Goal: Information Seeking & Learning: Understand process/instructions

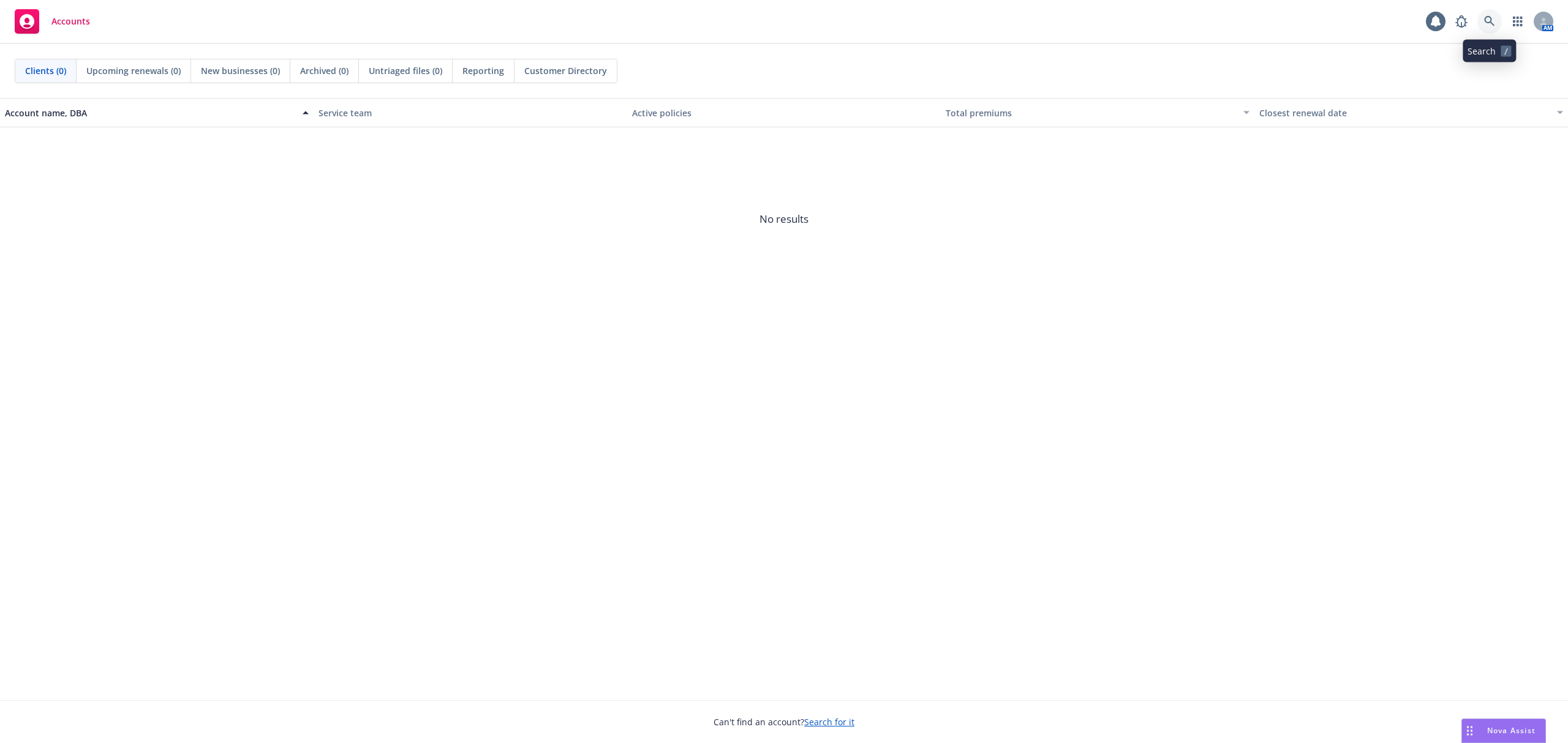
click at [1492, 25] on icon at bounding box center [1490, 21] width 10 height 10
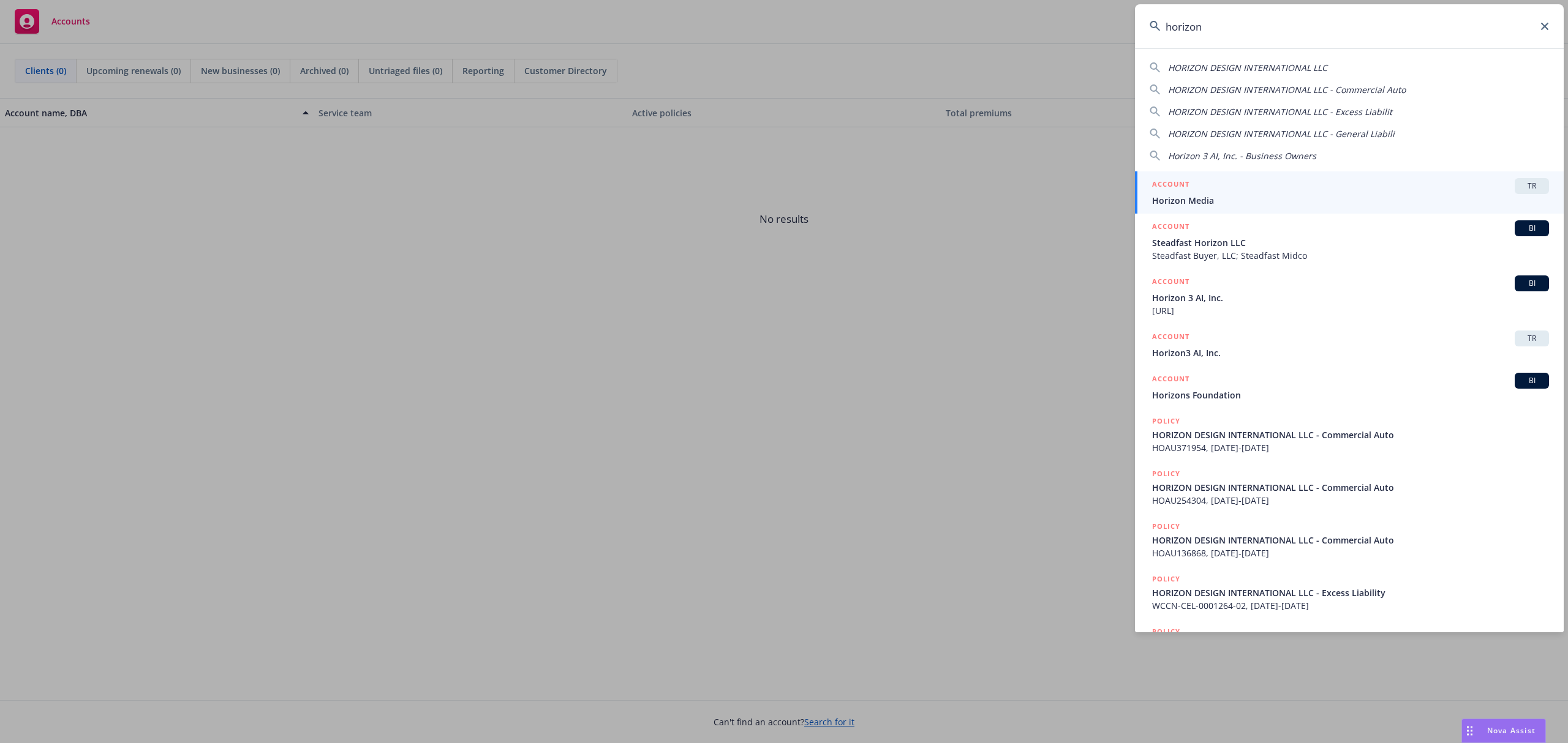
type input "horizon"
click at [1311, 194] on span "Horizon Media" at bounding box center [1350, 200] width 396 height 13
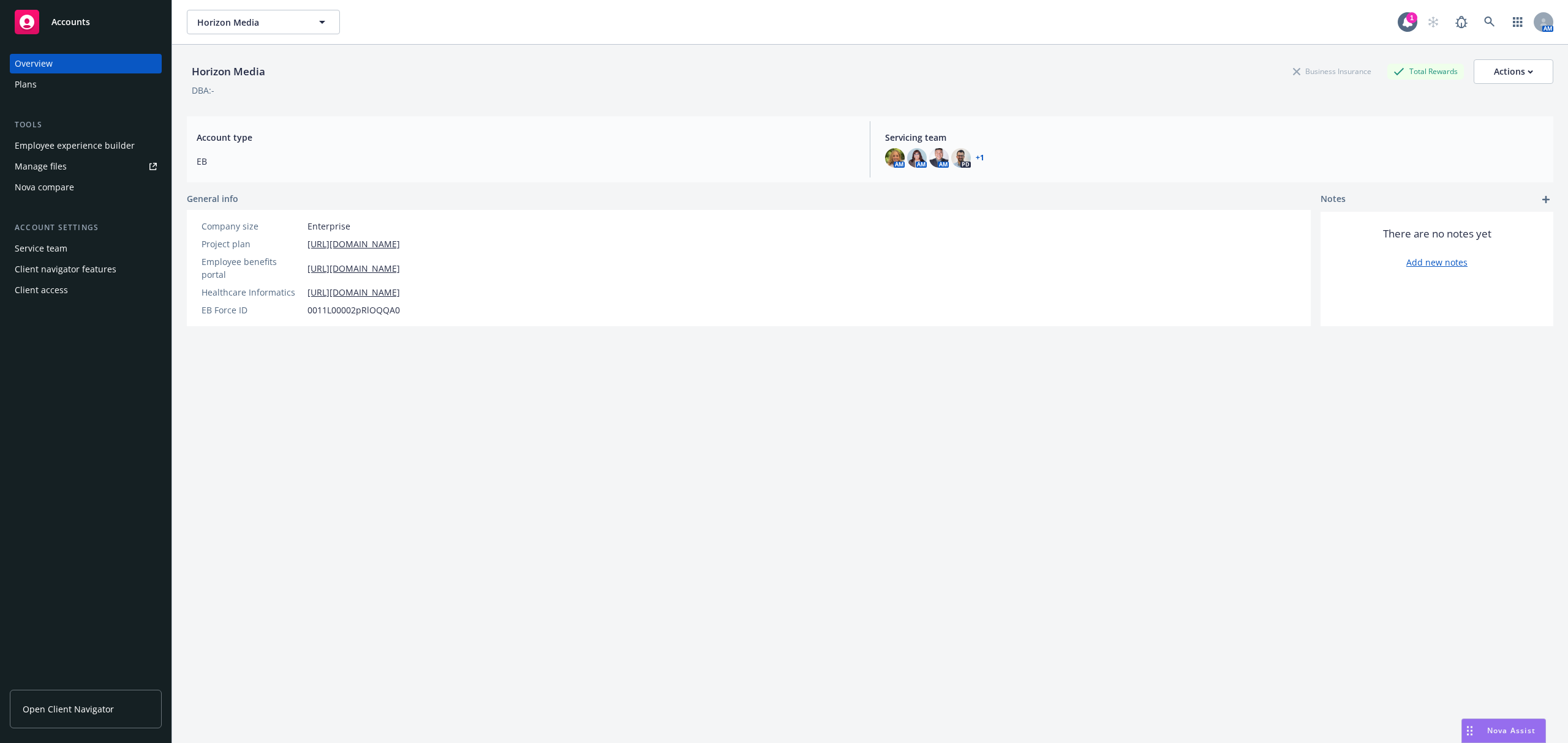
click at [1432, 527] on div "Horizon Media Business Insurance Total Rewards Actions DBA: - Account type EB S…" at bounding box center [869, 409] width 1366 height 729
click at [91, 140] on div "Employee experience builder" at bounding box center [75, 146] width 120 height 20
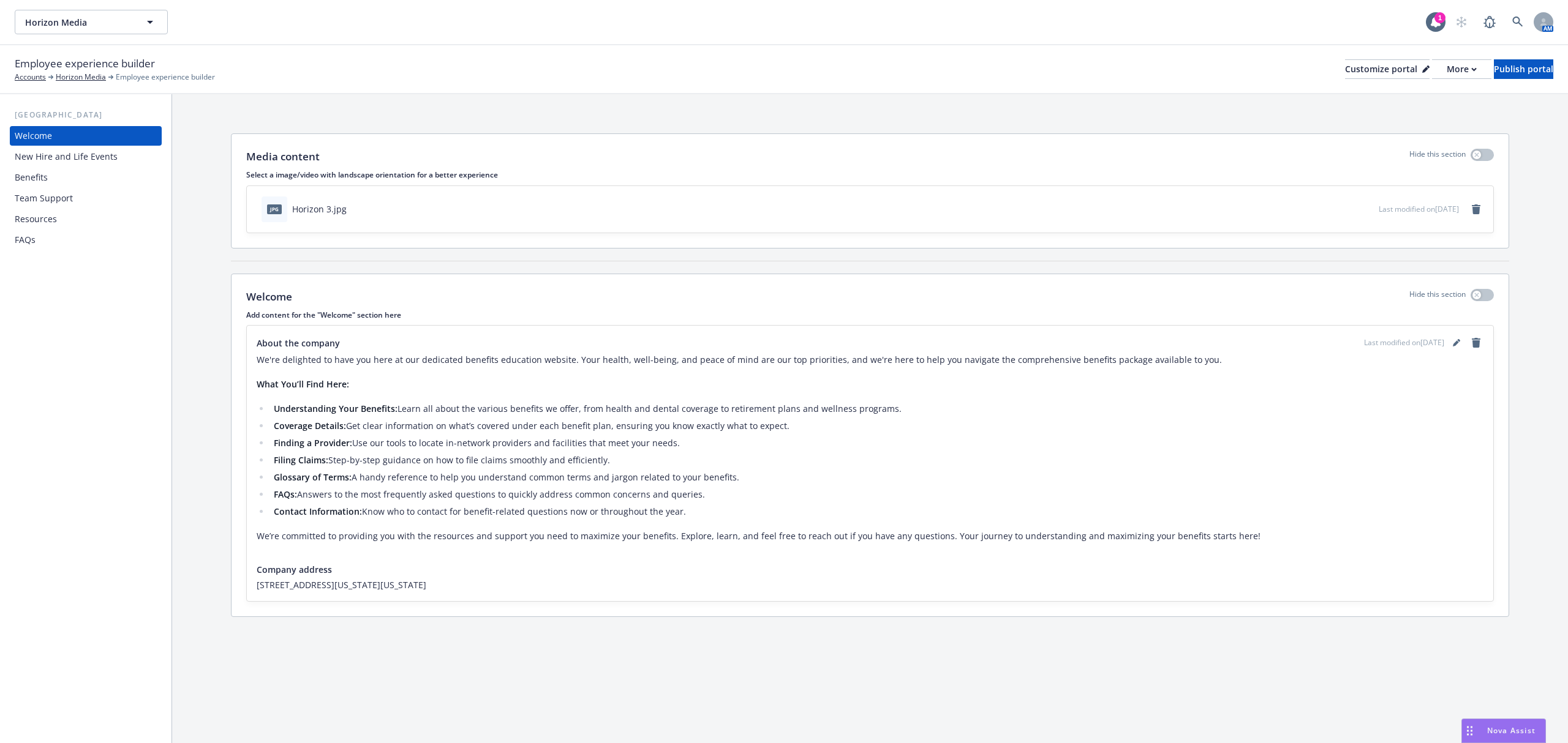
click at [69, 223] on div "Resources" at bounding box center [85, 220] width 142 height 20
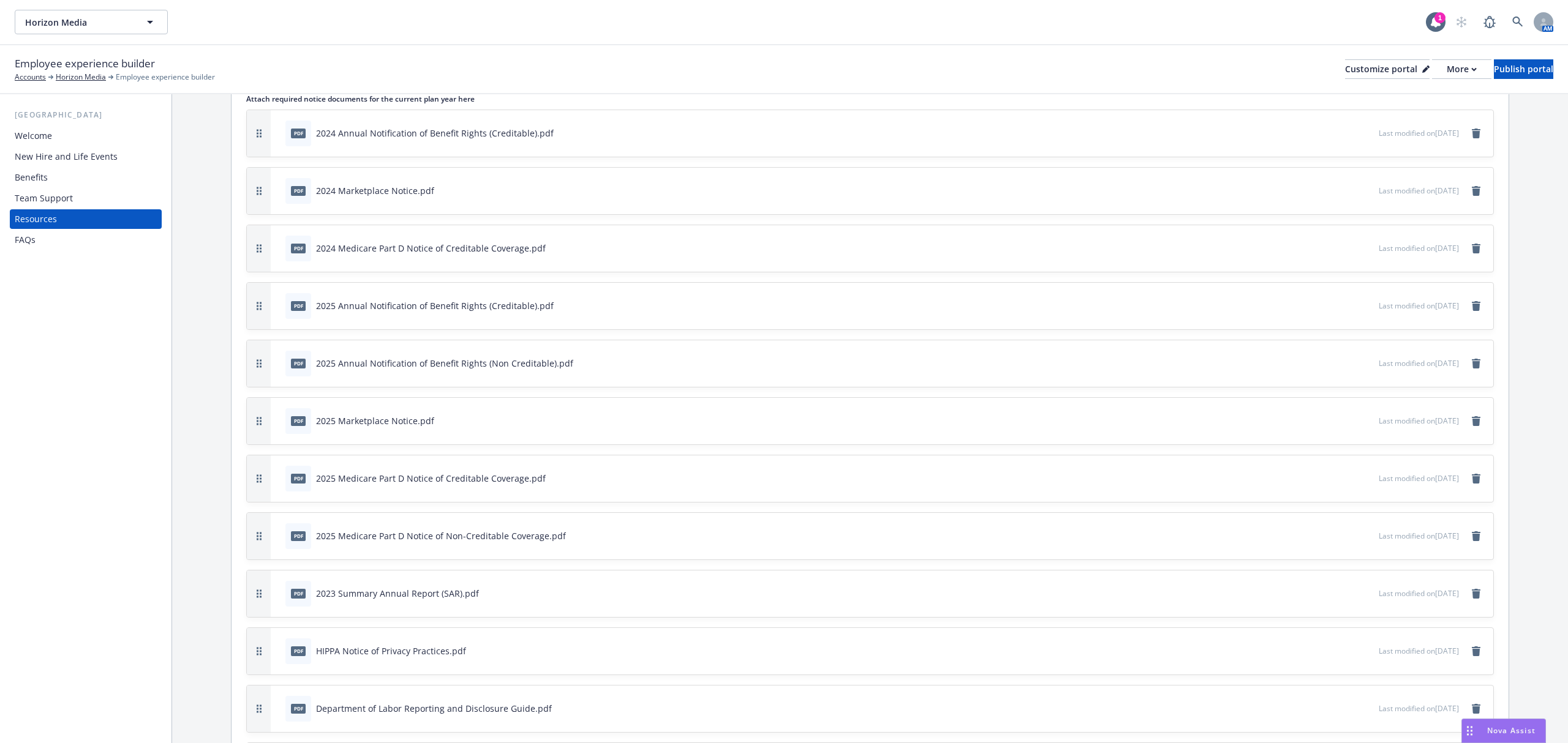
scroll to position [408, 0]
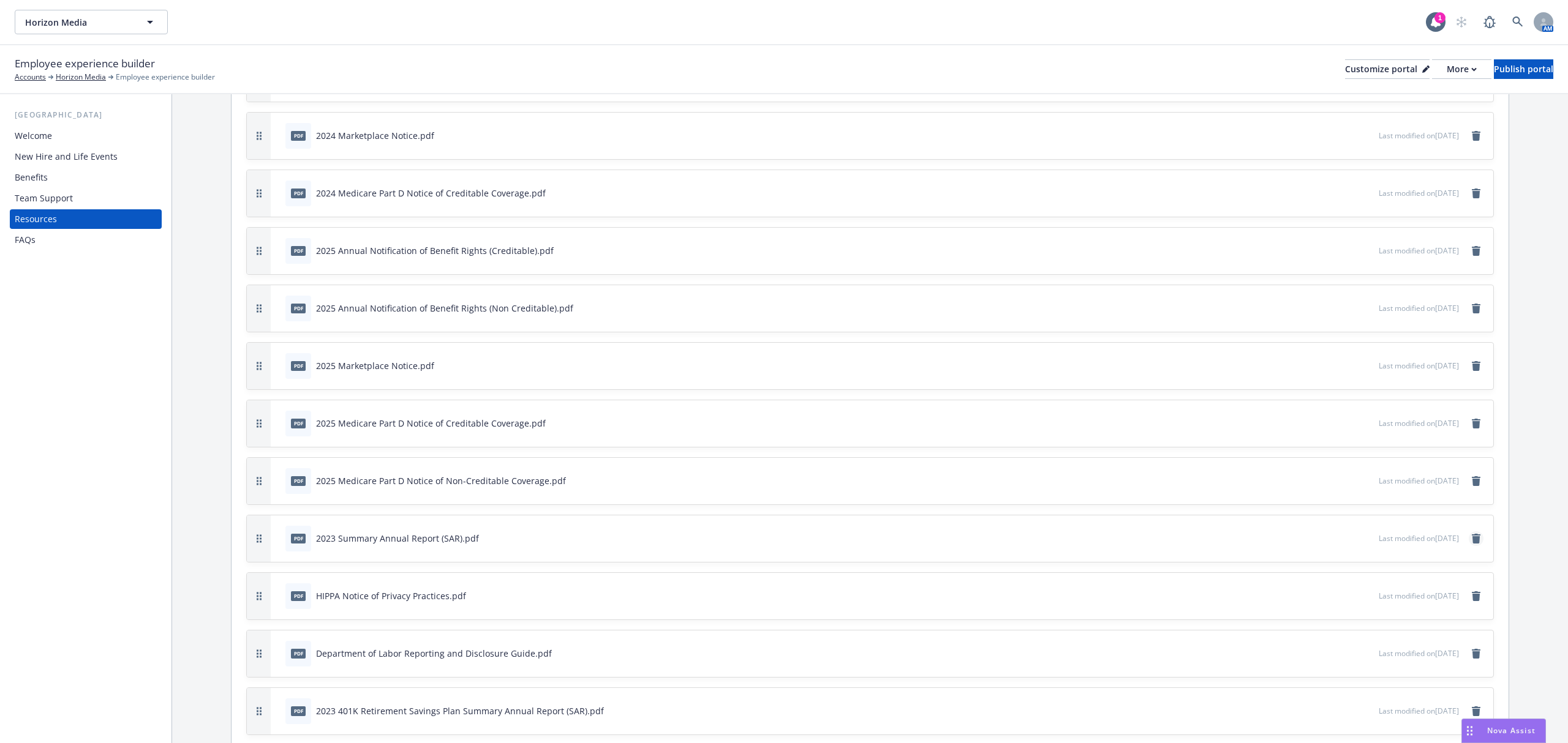
click at [1472, 543] on icon "remove" at bounding box center [1476, 539] width 9 height 10
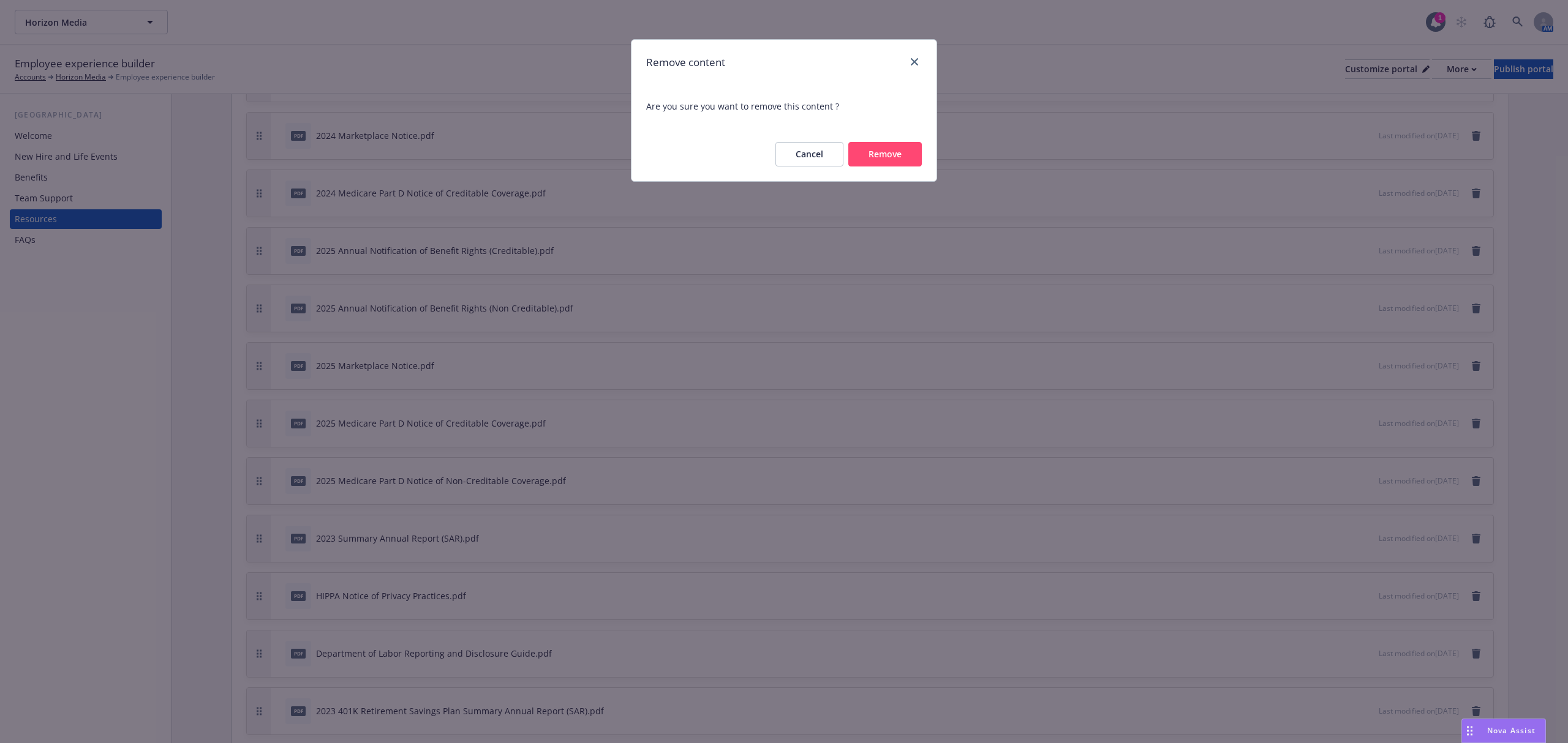
click at [879, 153] on button "Remove" at bounding box center [885, 154] width 74 height 25
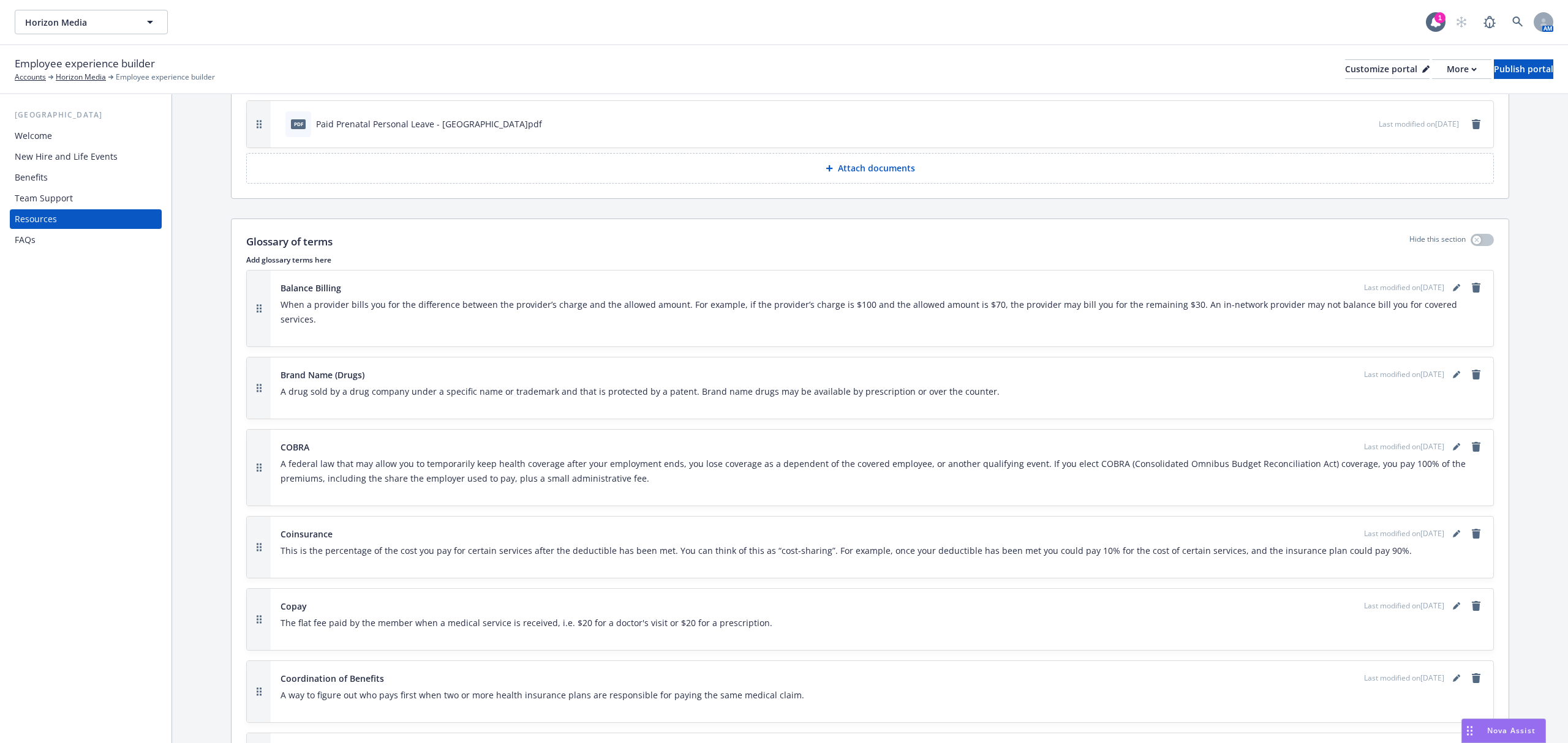
scroll to position [1225, 0]
click at [857, 167] on button "Attach documents" at bounding box center [870, 169] width 1248 height 31
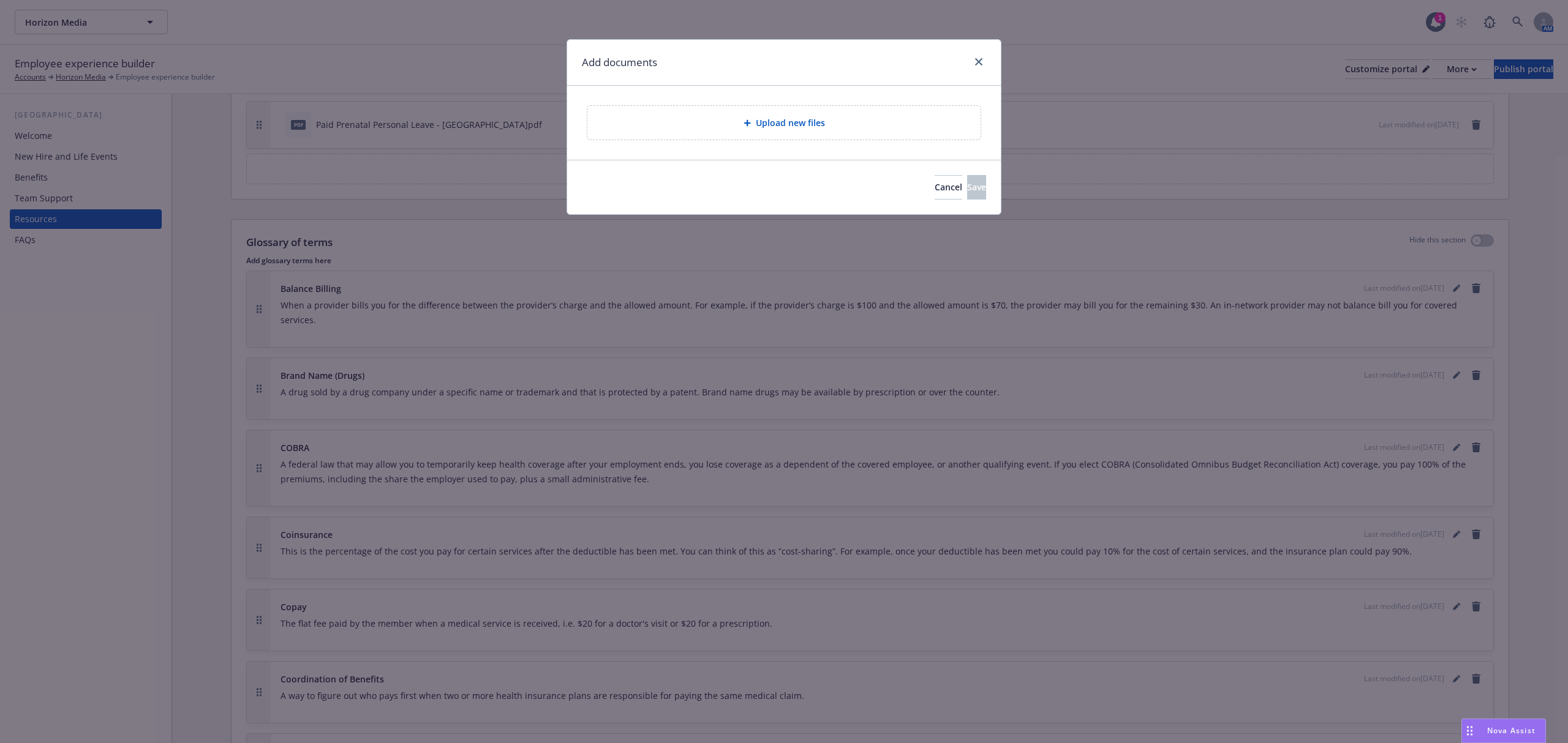
click at [733, 106] on div "Upload new files" at bounding box center [784, 123] width 393 height 34
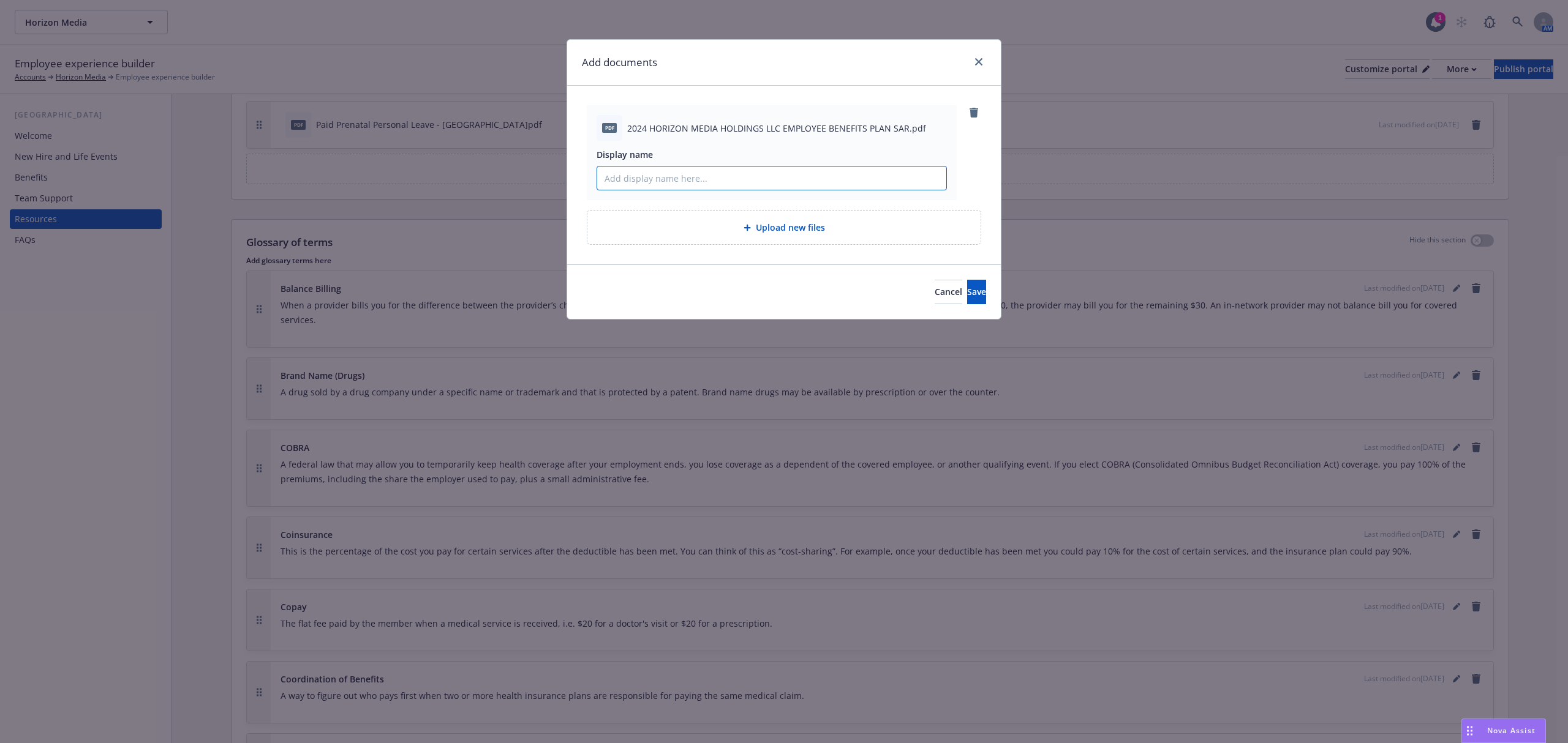
click at [832, 184] on input "Display name" at bounding box center [771, 178] width 349 height 23
type input "2024 Summary Annual Report (SAR)"
click at [979, 290] on button "Save" at bounding box center [976, 292] width 19 height 25
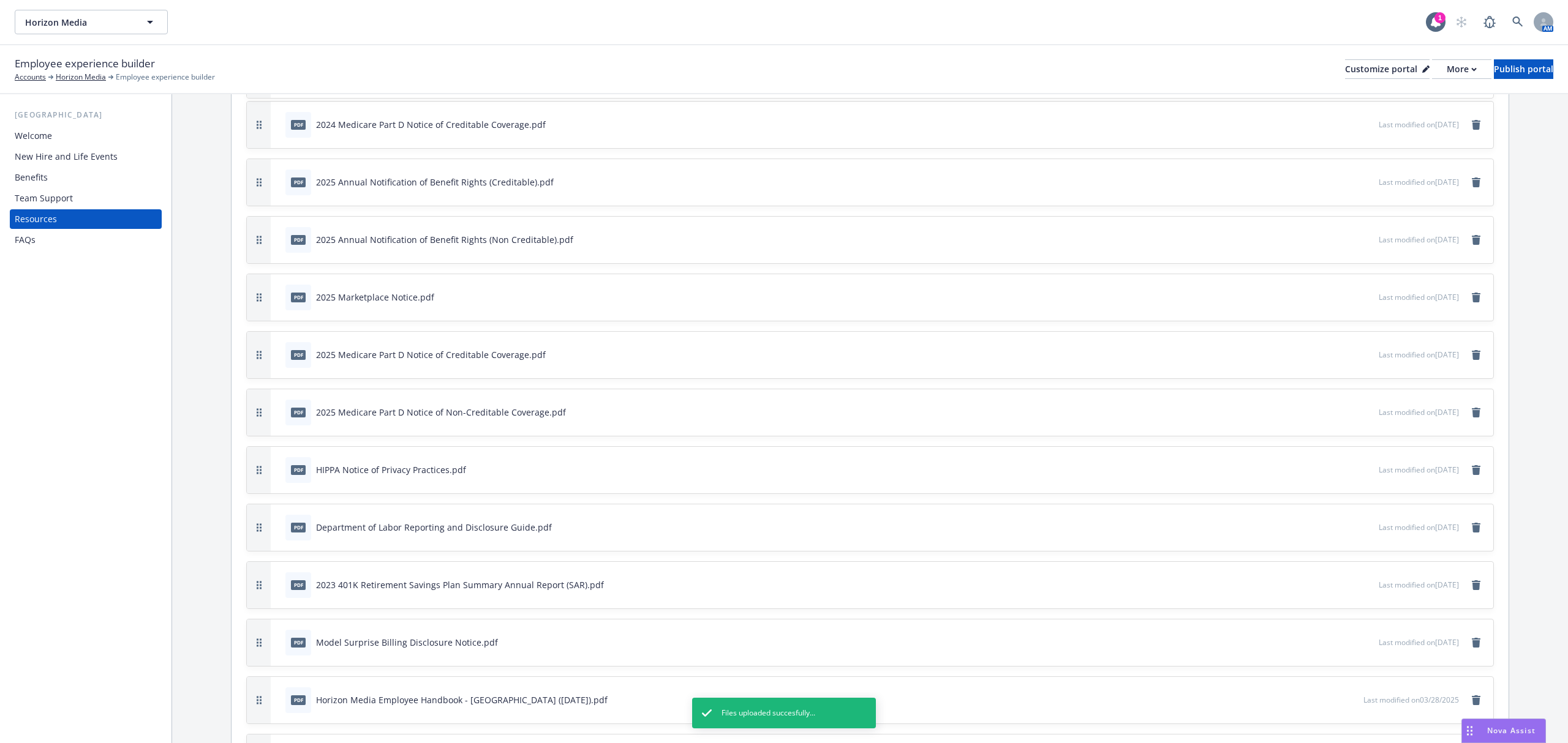
scroll to position [473, 0]
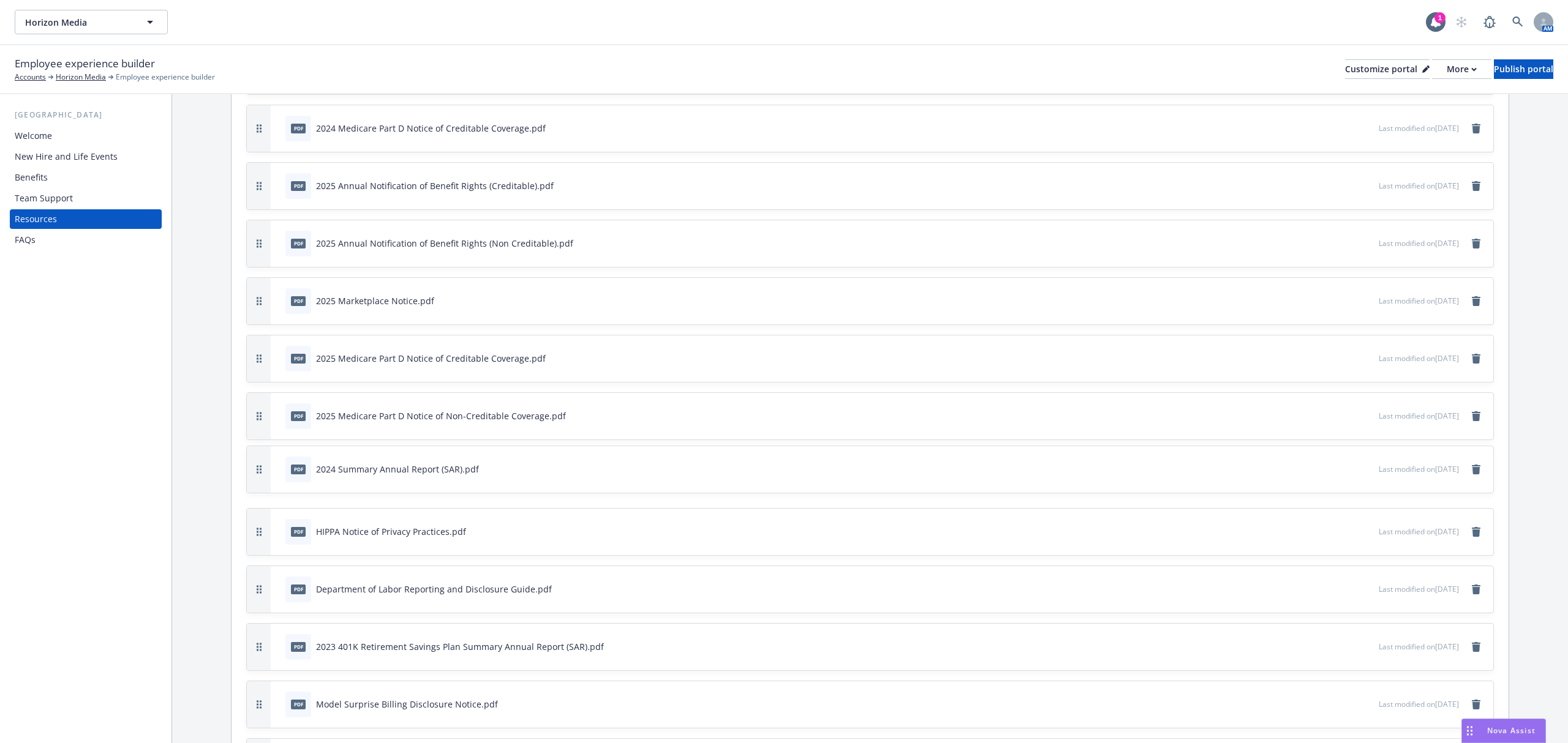
drag, startPoint x: 258, startPoint y: 192, endPoint x: 305, endPoint y: 479, distance: 290.8
click at [305, 479] on div "pdf 2024 Summary Annual Report (SAR).pdf Last modified on 08/28/2025" at bounding box center [869, 469] width 1247 height 47
click at [1494, 65] on div "Publish portal" at bounding box center [1524, 69] width 60 height 18
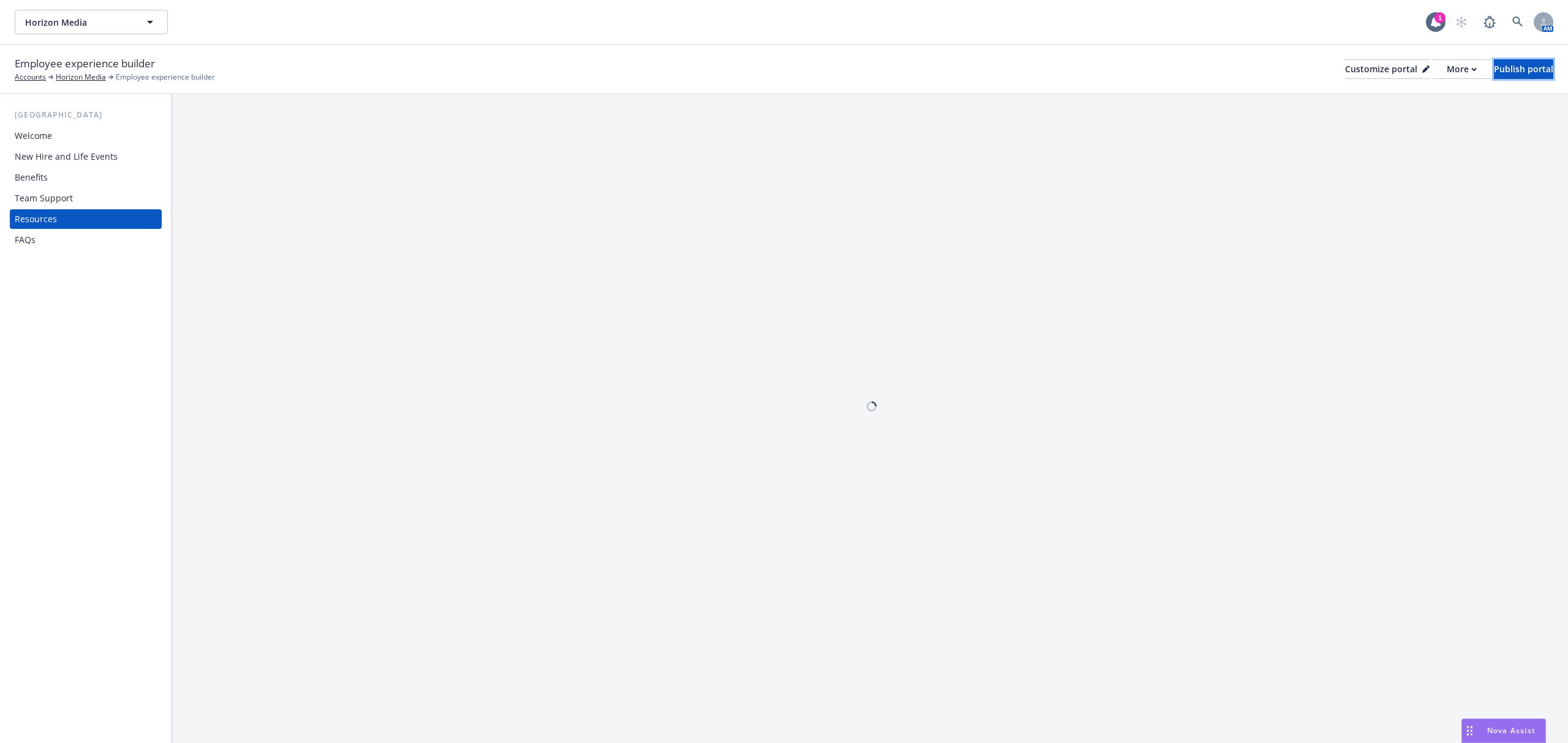
scroll to position [0, 0]
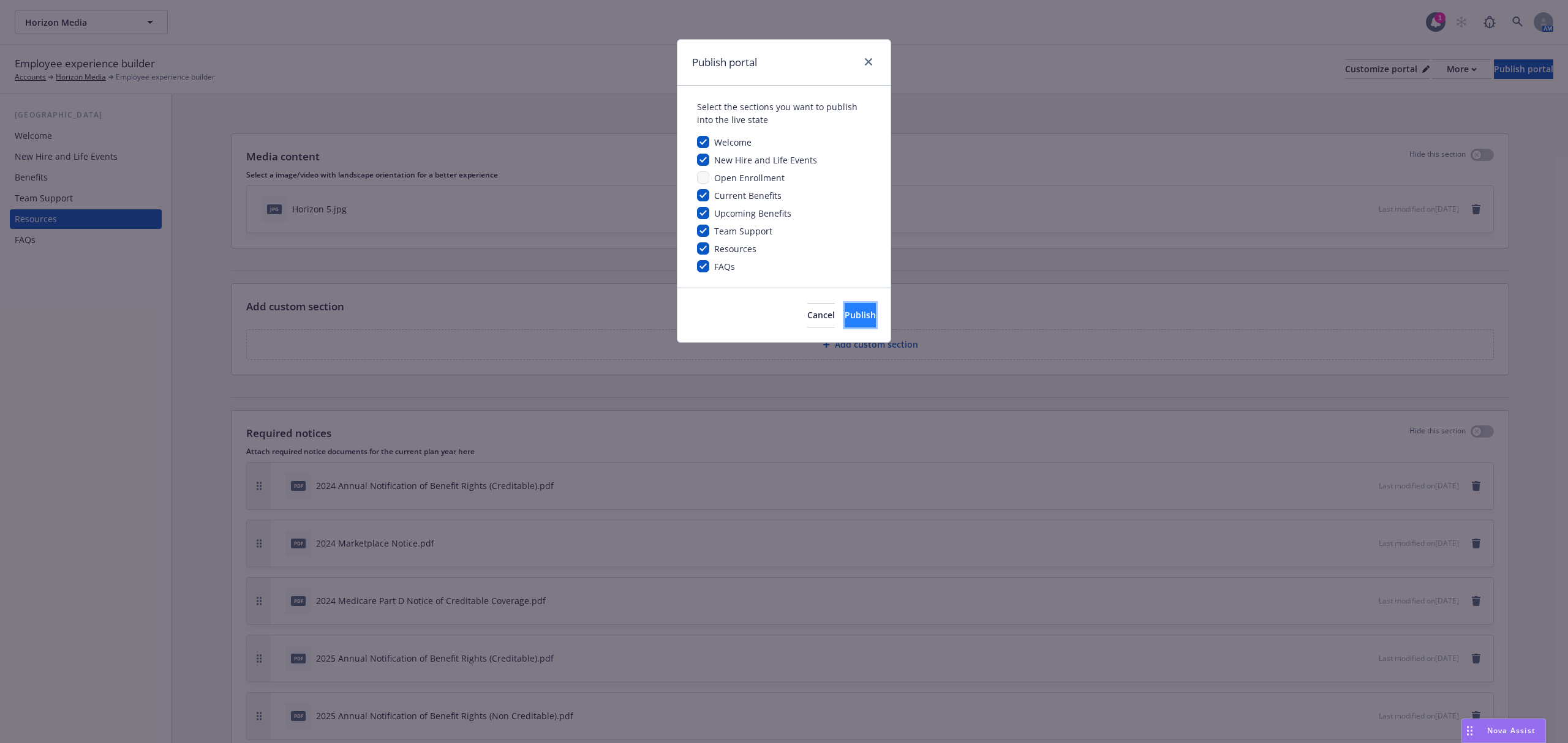
click at [845, 317] on span "Publish" at bounding box center [860, 315] width 31 height 12
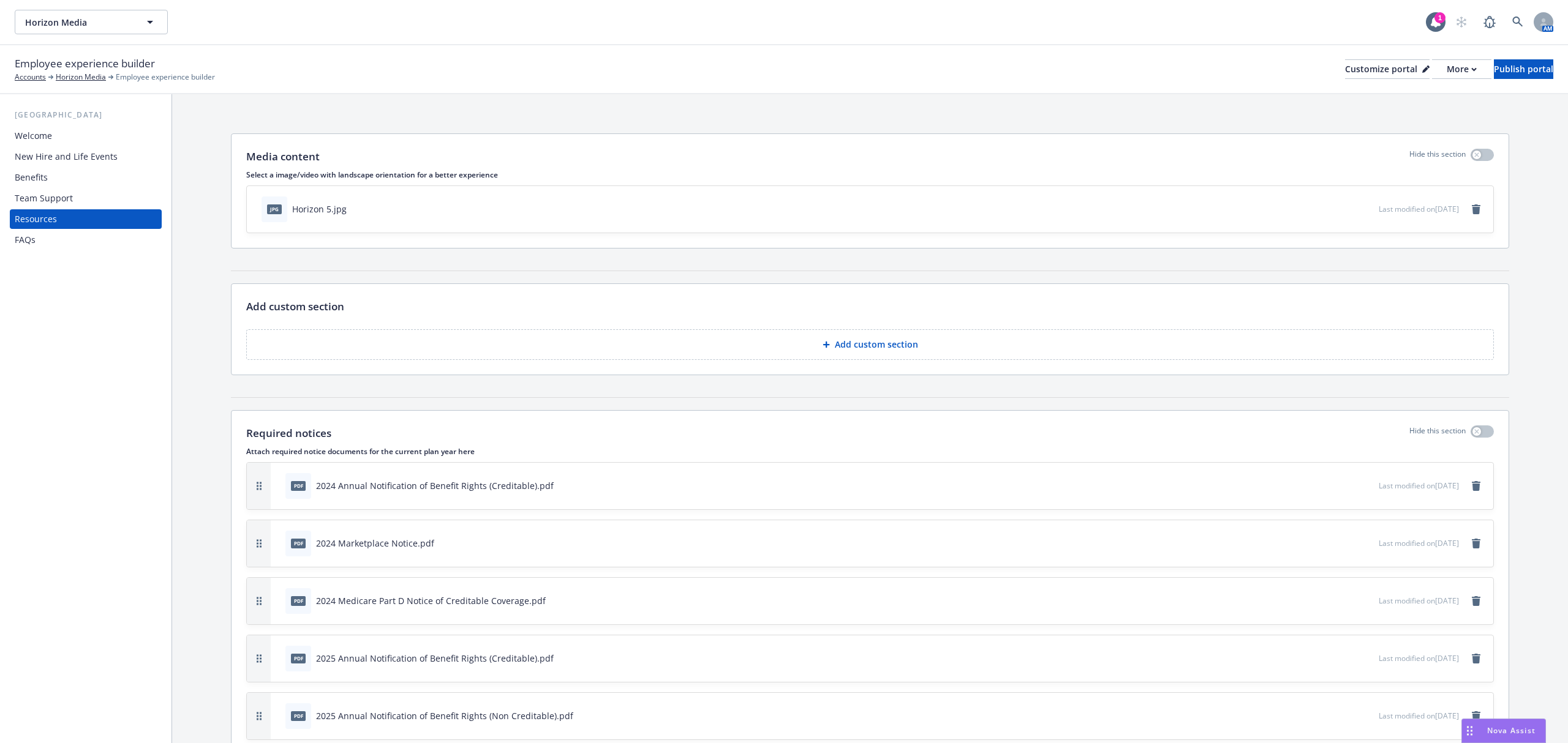
click at [23, 316] on div "USA Welcome New Hire and Life Events Benefits Team Support Resources FAQs" at bounding box center [85, 418] width 172 height 649
drag, startPoint x: 1416, startPoint y: 65, endPoint x: 1416, endPoint y: 74, distance: 9.0
click at [1447, 65] on div "More" at bounding box center [1462, 69] width 30 height 18
click at [1405, 117] on link "Copy portal link" at bounding box center [1396, 120] width 111 height 25
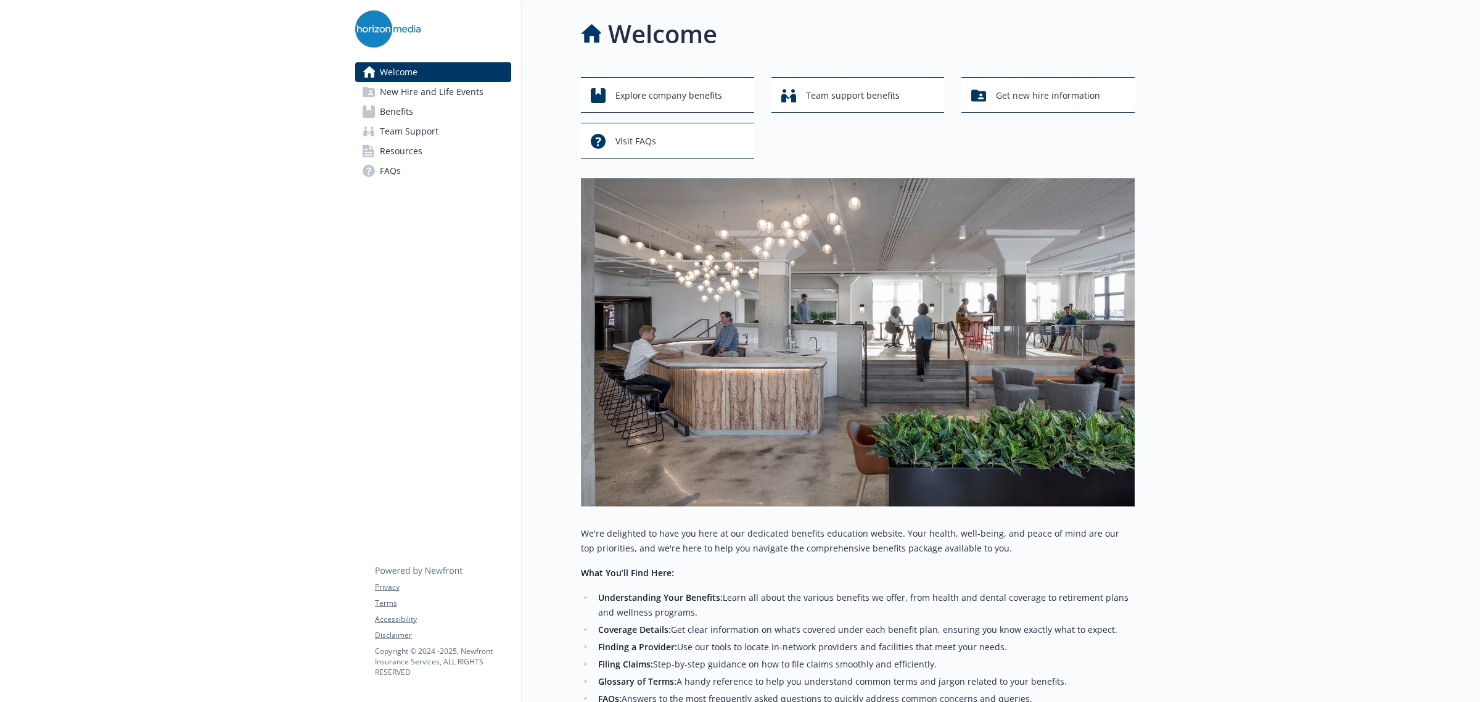
click at [392, 152] on span "Resources" at bounding box center [401, 151] width 43 height 20
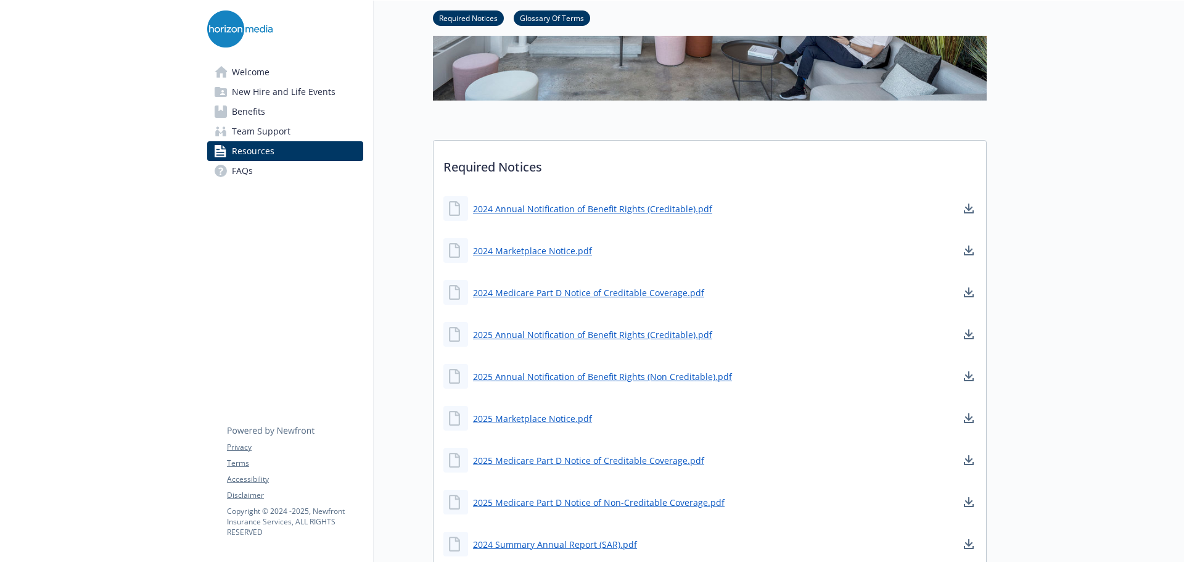
scroll to position [308, 0]
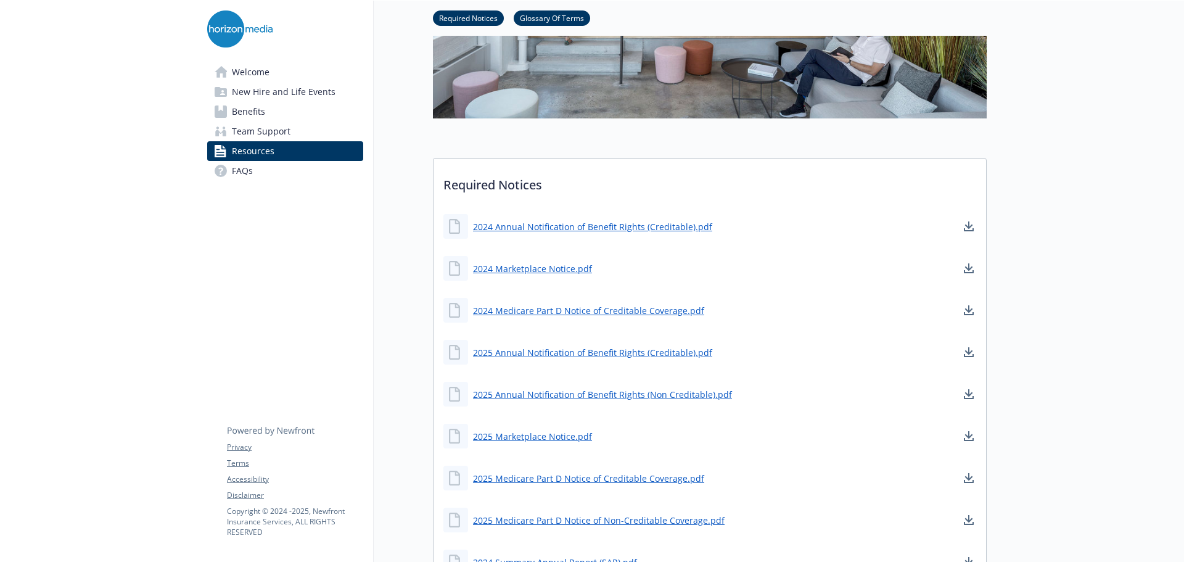
click at [267, 94] on span "New Hire and Life Events" at bounding box center [284, 92] width 104 height 20
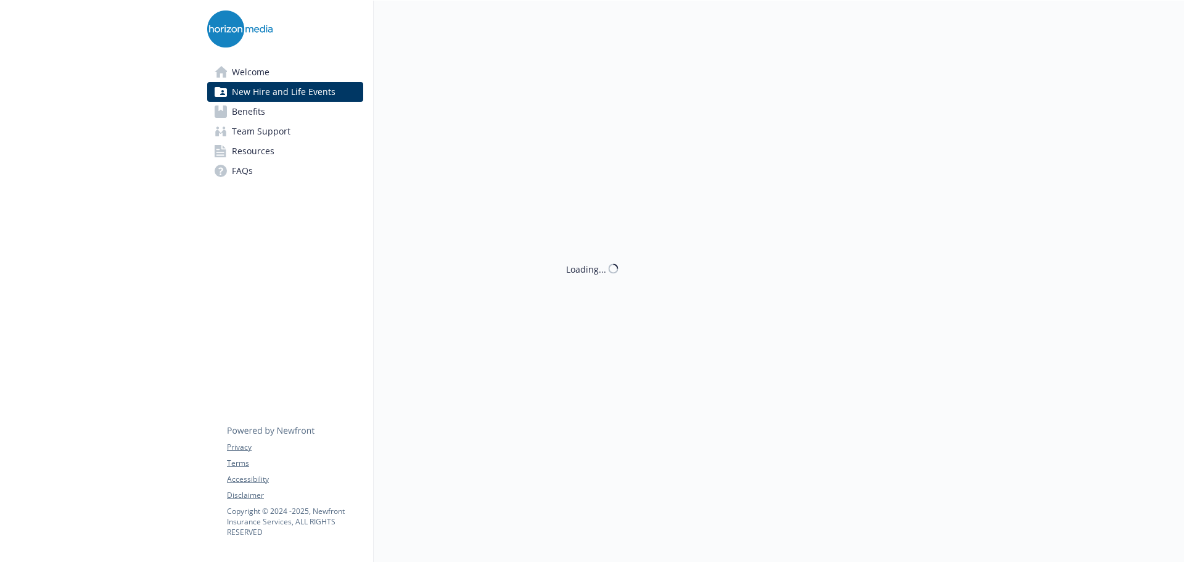
scroll to position [308, 0]
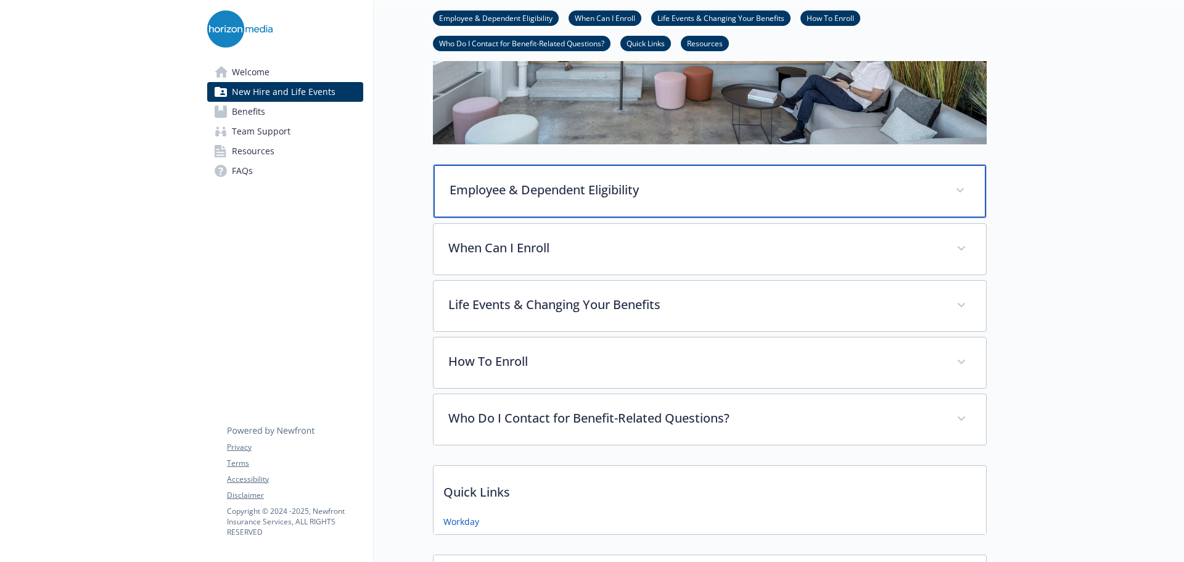
drag, startPoint x: 481, startPoint y: 185, endPoint x: 474, endPoint y: 185, distance: 6.8
click at [474, 185] on p "Employee & Dependent Eligibility" at bounding box center [694, 190] width 491 height 18
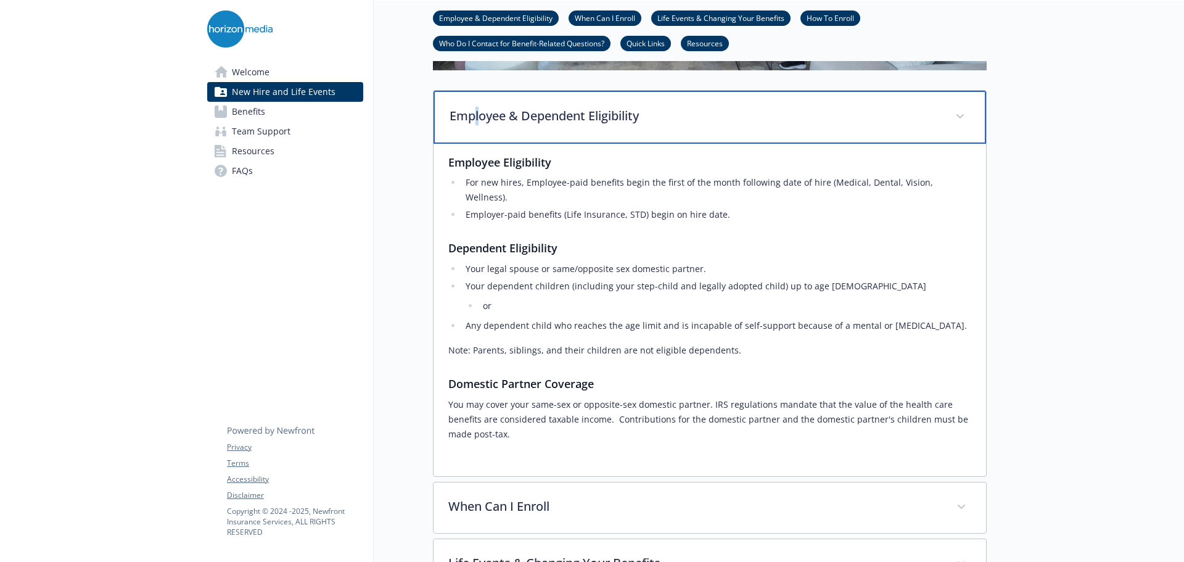
scroll to position [493, 0]
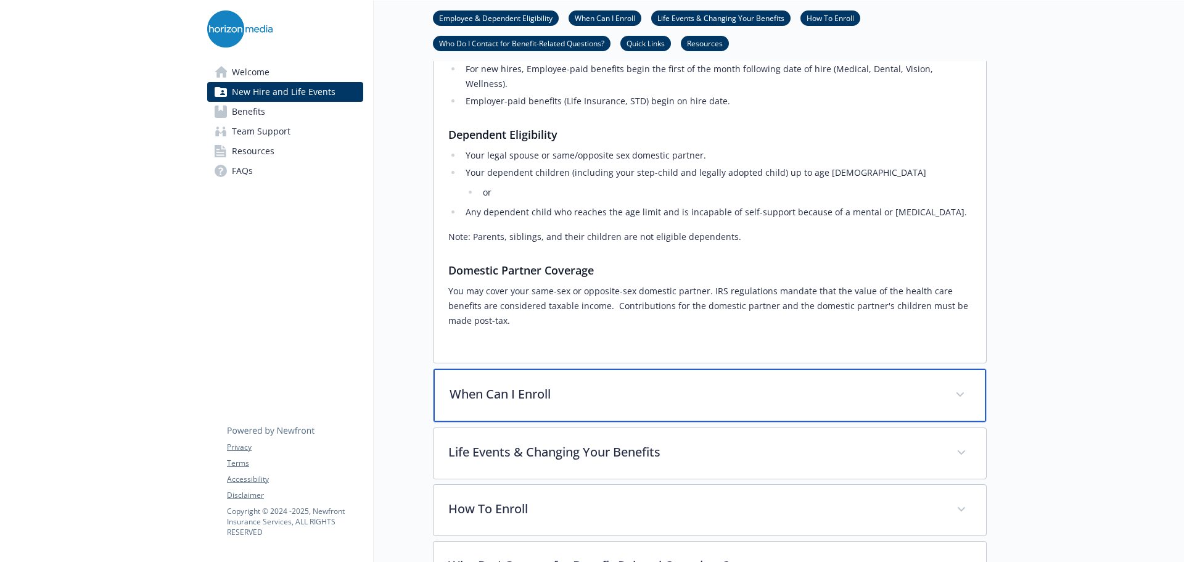
click at [526, 388] on p "When Can I Enroll" at bounding box center [694, 394] width 491 height 18
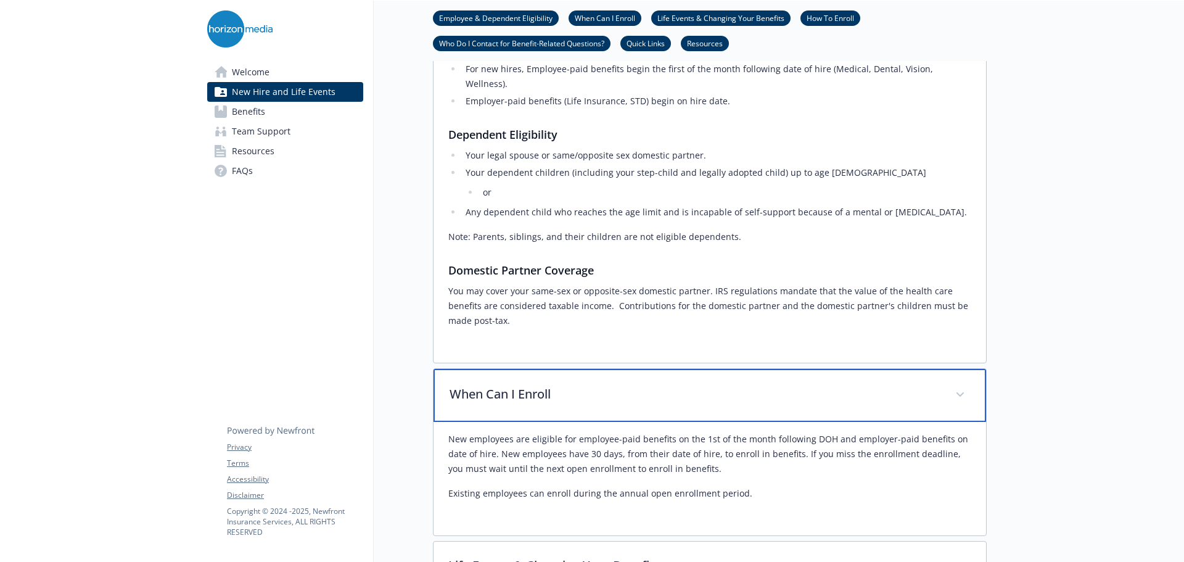
click at [526, 388] on p "When Can I Enroll" at bounding box center [694, 394] width 491 height 18
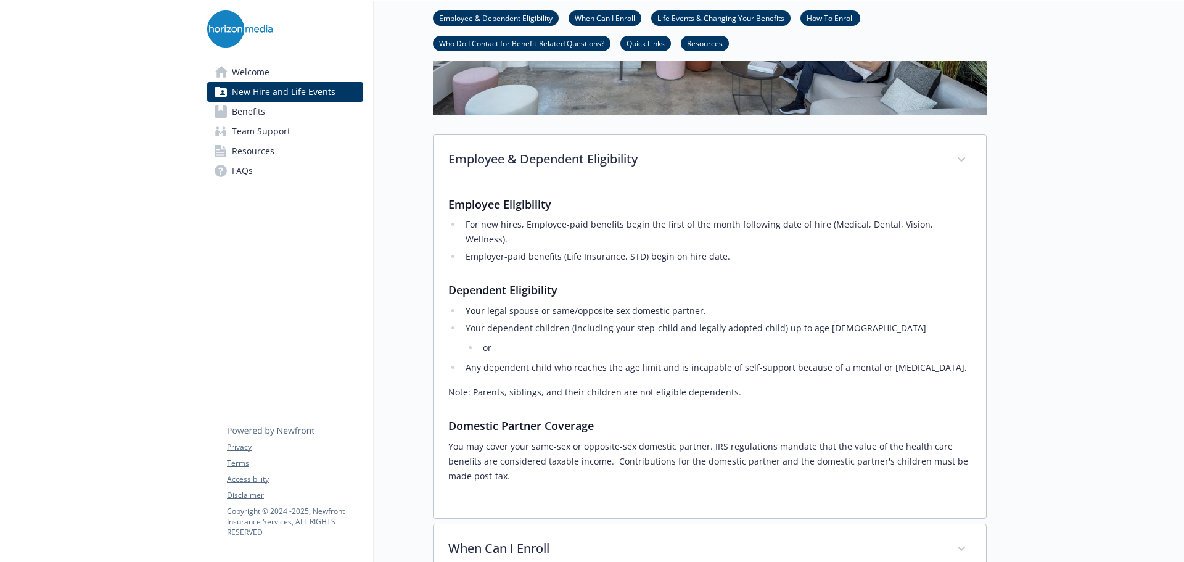
scroll to position [308, 0]
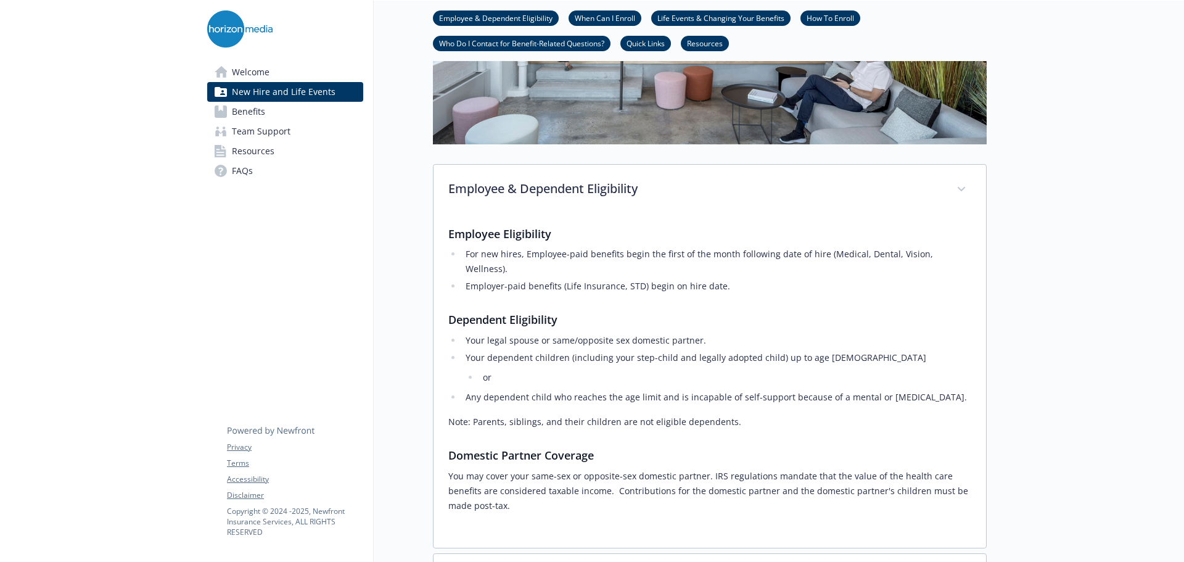
click at [232, 152] on span "Resources" at bounding box center [253, 151] width 43 height 20
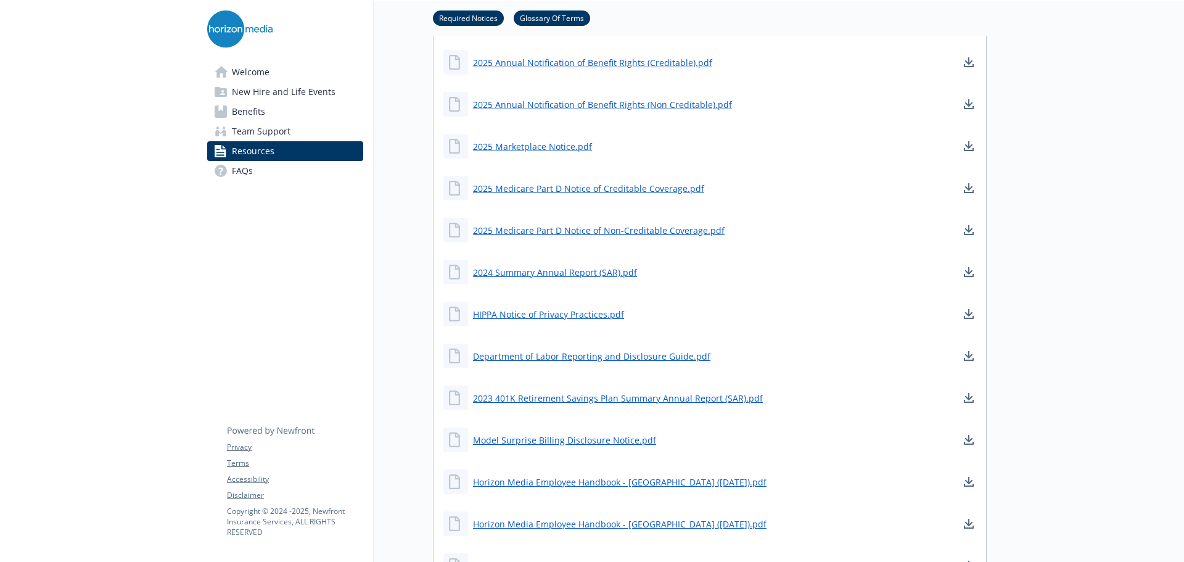
scroll to position [617, 0]
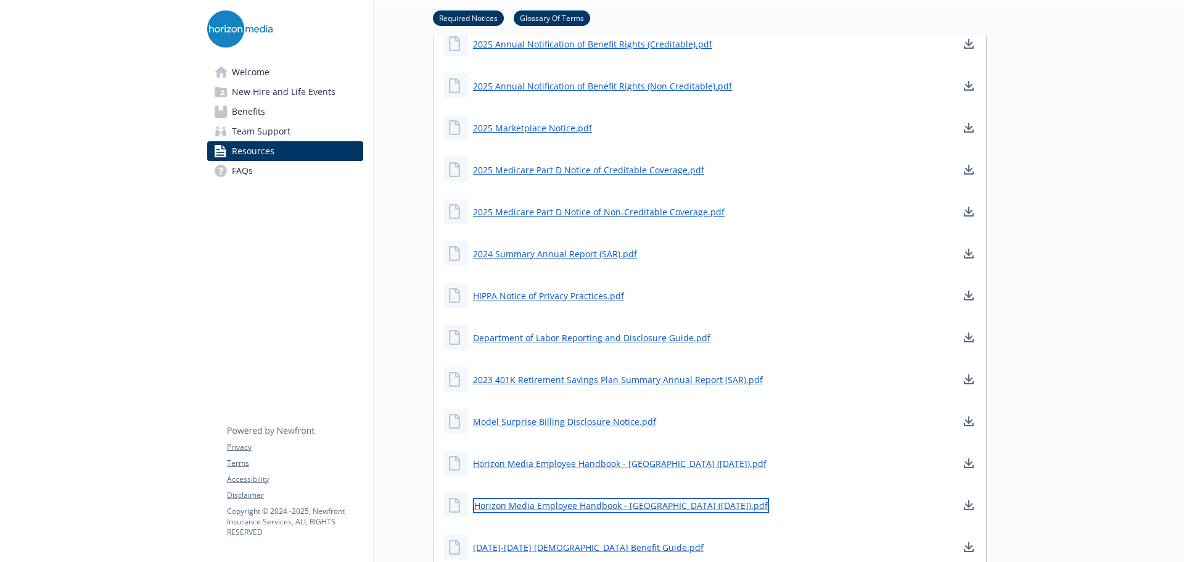
click at [568, 508] on link "Horizon Media Employee Handbook - NY (April 2024).pdf" at bounding box center [621, 505] width 296 height 15
